Goal: Information Seeking & Learning: Learn about a topic

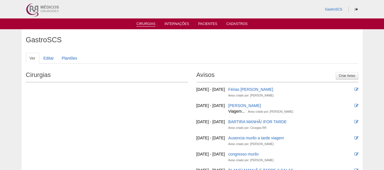
click at [148, 23] on link "Cirurgias" at bounding box center [145, 24] width 19 height 5
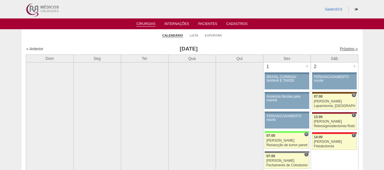
click at [340, 48] on link "Próximo »" at bounding box center [349, 49] width 18 height 5
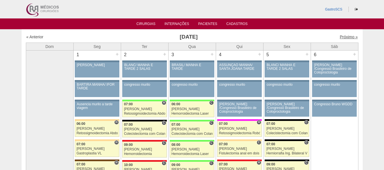
click at [349, 35] on link "Próximo »" at bounding box center [349, 37] width 18 height 5
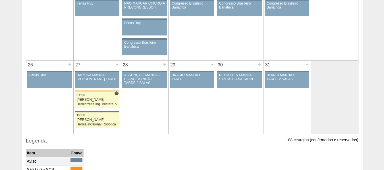
scroll to position [426, 0]
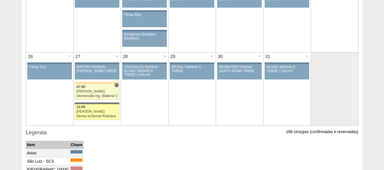
click at [94, 114] on link "88653 Bruno 13:00 Bruno Hernia incisional Robótica Hospital Santa Catarina RR M…" at bounding box center [97, 112] width 44 height 16
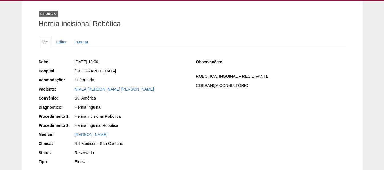
scroll to position [28, 0]
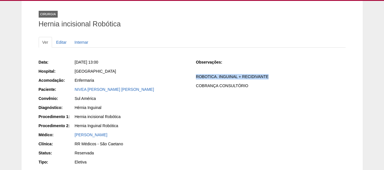
drag, startPoint x: 192, startPoint y: 74, endPoint x: 272, endPoint y: 79, distance: 80.0
click at [272, 79] on div "Data: [DATE] 13:00 Hospital: [GEOGRAPHIC_DATA] Acomodação: Enfermaria Paciente:…" at bounding box center [192, 112] width 307 height 111
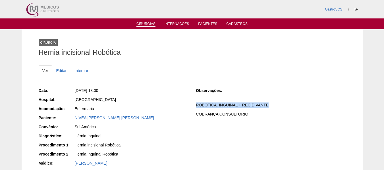
click at [145, 23] on link "Cirurgias" at bounding box center [145, 24] width 19 height 5
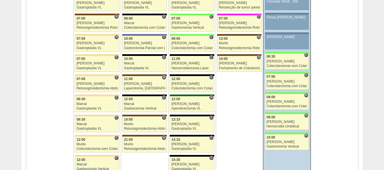
scroll to position [1365, 0]
